Goal: Task Accomplishment & Management: Manage account settings

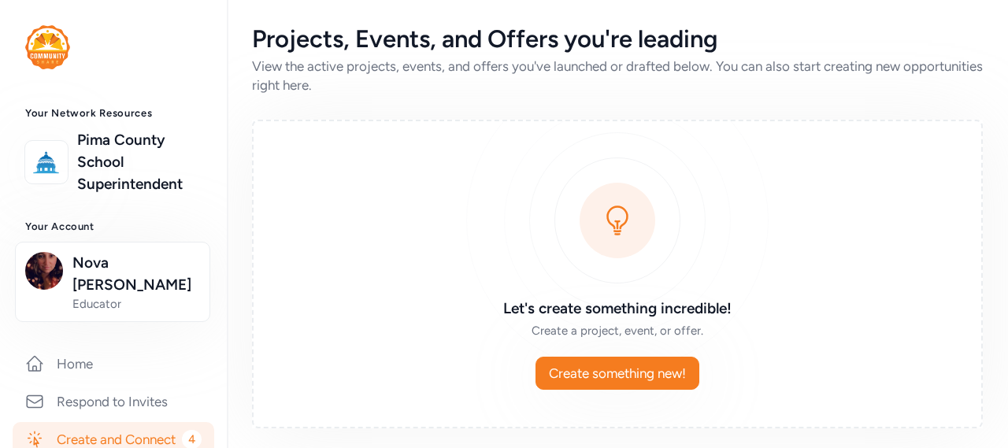
scroll to position [79, 0]
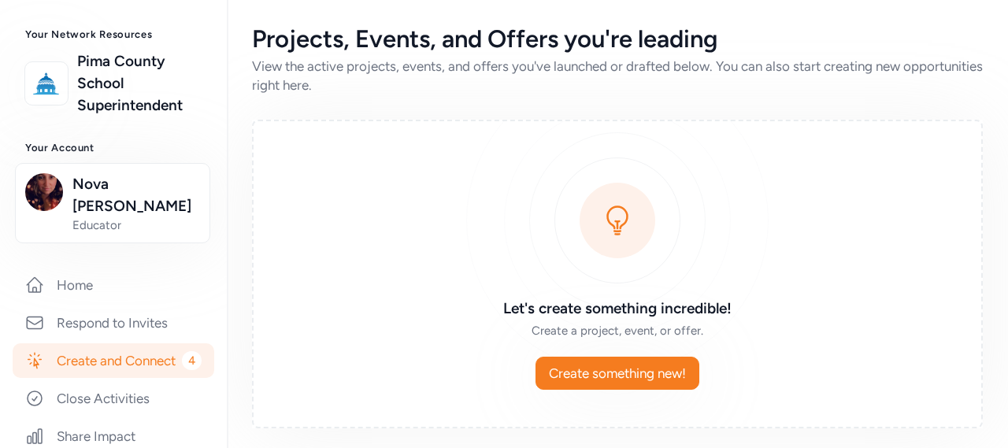
click at [101, 343] on link "Create and Connect 4" at bounding box center [114, 360] width 202 height 35
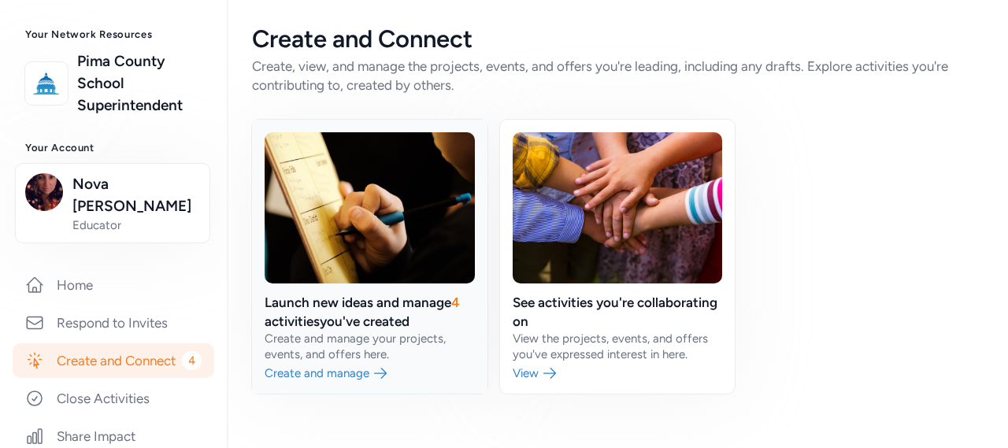
click at [310, 315] on link at bounding box center [369, 257] width 235 height 274
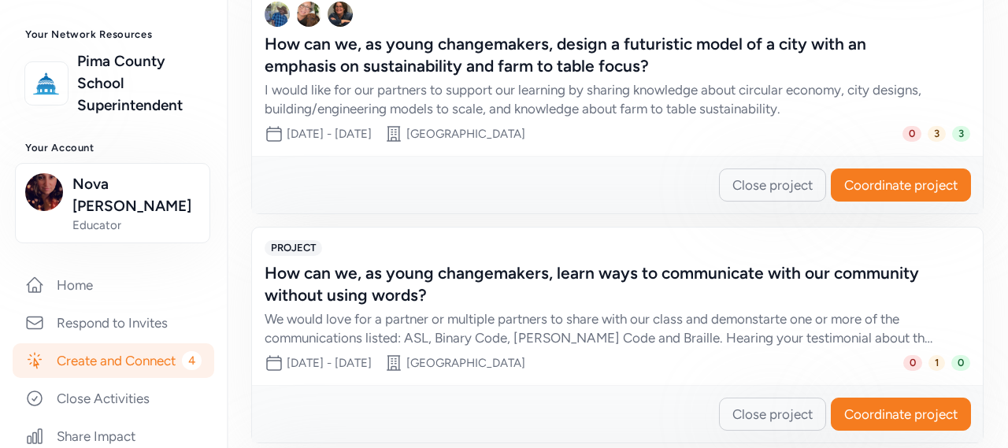
scroll to position [866, 0]
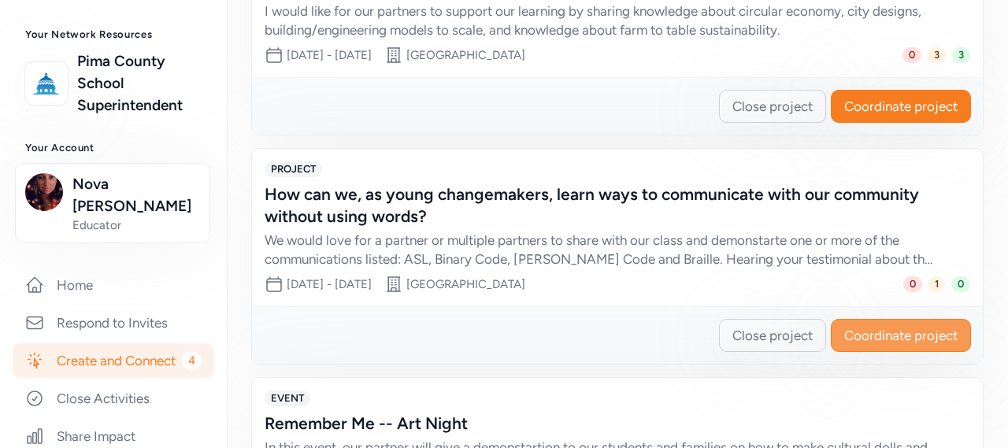
click at [860, 343] on span "Coordinate project" at bounding box center [900, 335] width 113 height 19
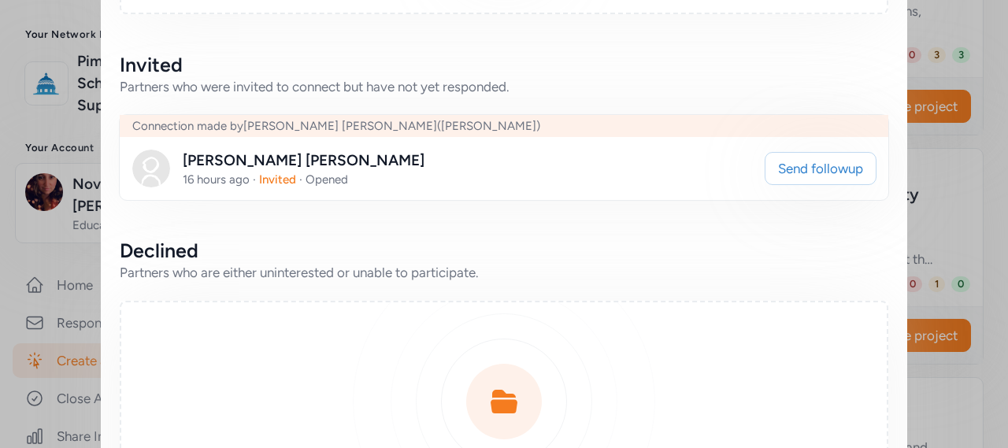
scroll to position [709, 0]
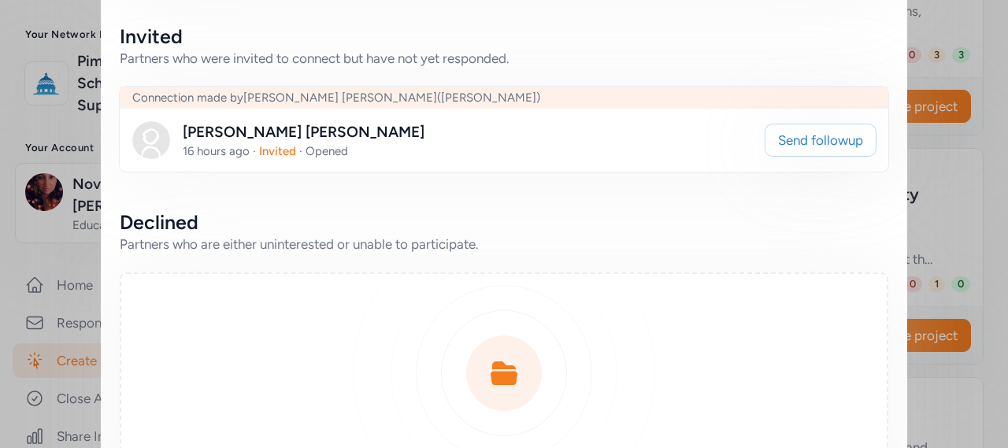
click at [383, 151] on div "[PERSON_NAME] 16 hours ago · Invited · Opened" at bounding box center [442, 140] width 621 height 38
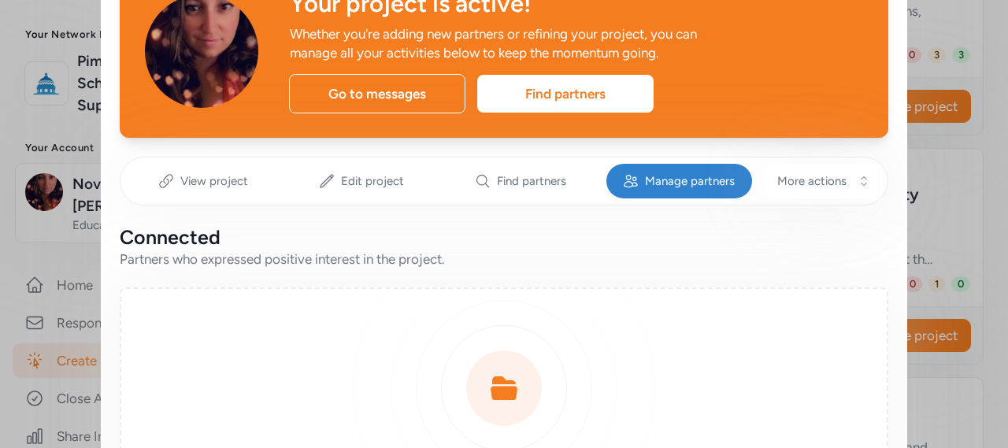
scroll to position [0, 0]
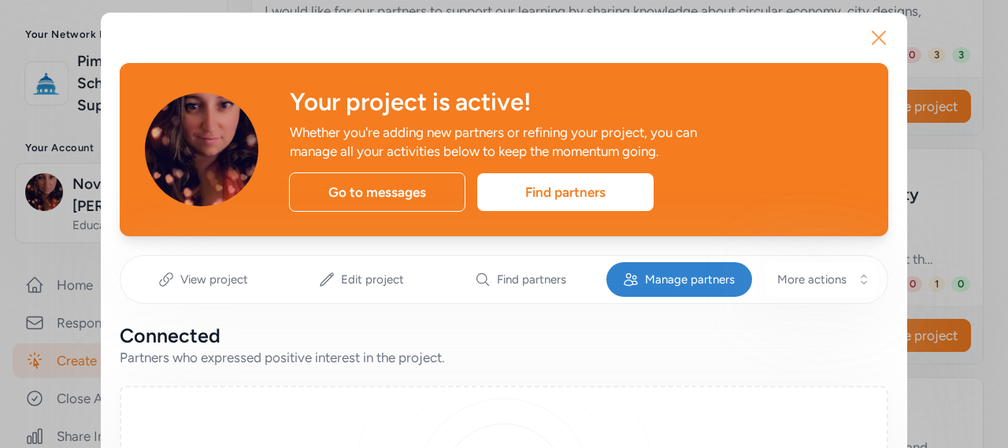
click at [877, 31] on icon "button" at bounding box center [878, 37] width 25 height 25
